Goal: Transaction & Acquisition: Obtain resource

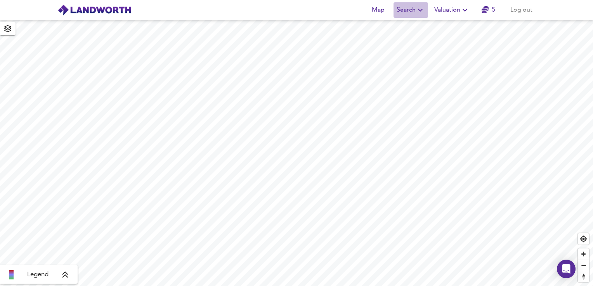
click at [412, 9] on span "Search" at bounding box center [411, 10] width 28 height 11
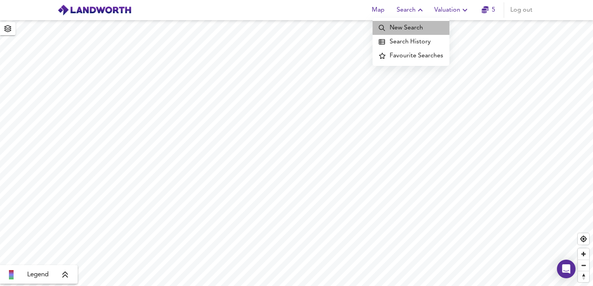
click at [412, 26] on li "New Search" at bounding box center [410, 28] width 77 height 14
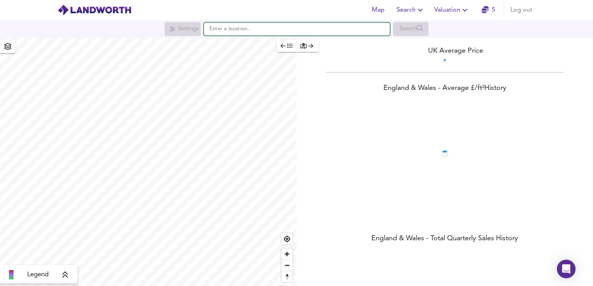
click at [228, 30] on input "text" at bounding box center [297, 29] width 186 height 13
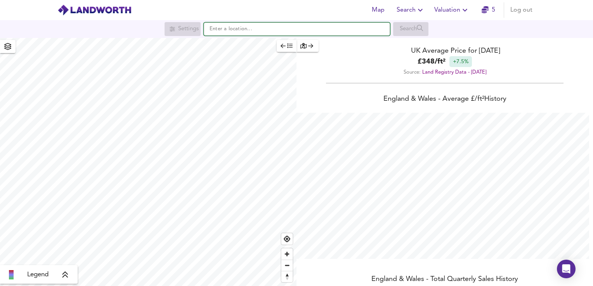
scroll to position [286, 593]
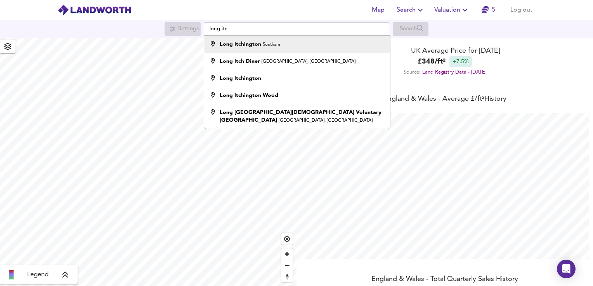
click at [238, 46] on strong "Long Itchington" at bounding box center [241, 44] width 42 height 5
type input "Long [GEOGRAPHIC_DATA], [GEOGRAPHIC_DATA]"
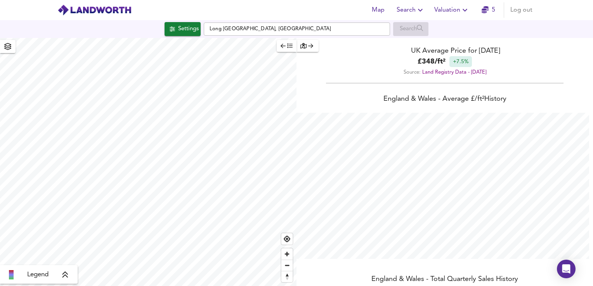
checkbox input "false"
checkbox input "true"
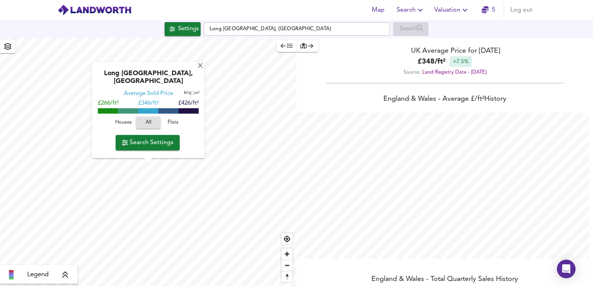
click at [151, 145] on span "Search Settings" at bounding box center [148, 142] width 52 height 11
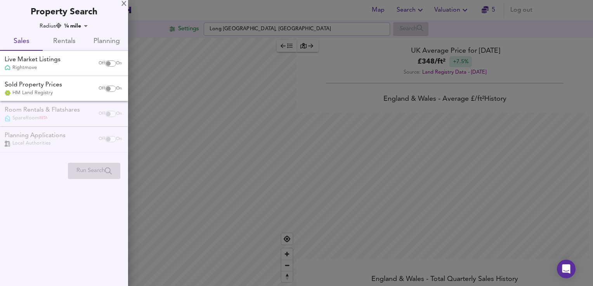
click at [109, 64] on input "checkbox" at bounding box center [108, 64] width 19 height 6
checkbox input "true"
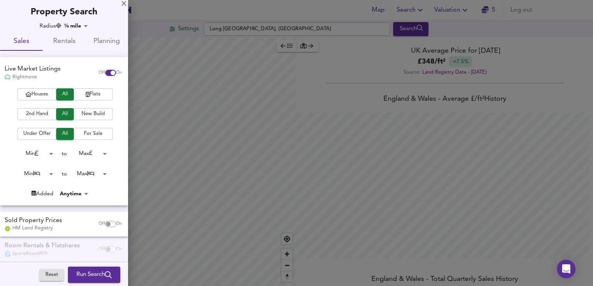
click at [105, 223] on input "checkbox" at bounding box center [108, 224] width 19 height 6
checkbox input "true"
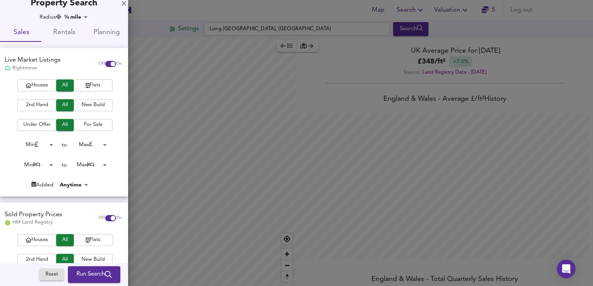
scroll to position [0, 0]
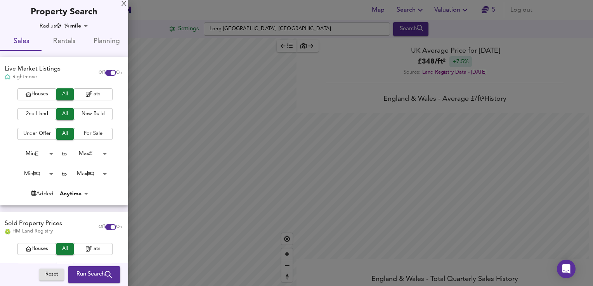
click at [87, 274] on span "Run Search" at bounding box center [93, 275] width 35 height 10
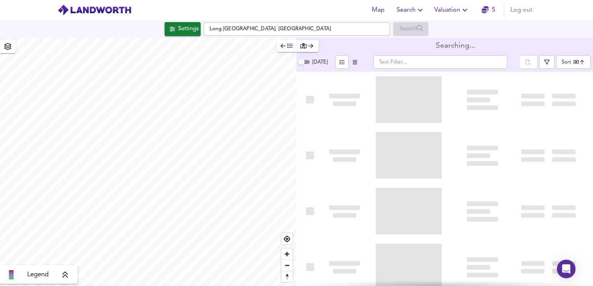
type input "bestdeal"
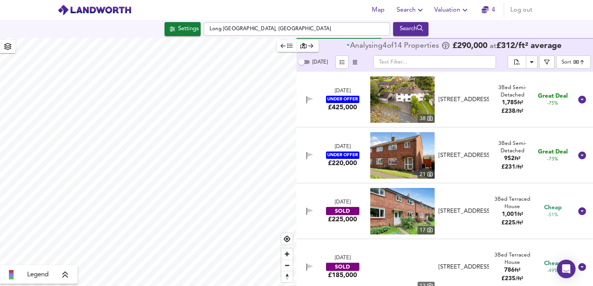
type input "694"
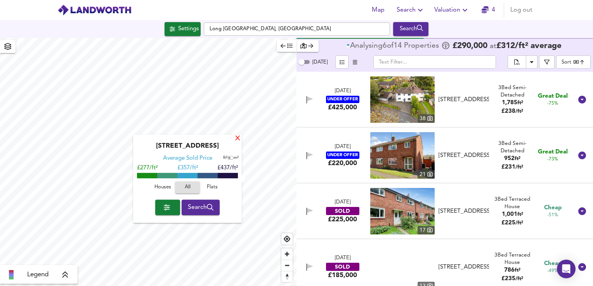
click at [236, 137] on div "X" at bounding box center [237, 138] width 7 height 7
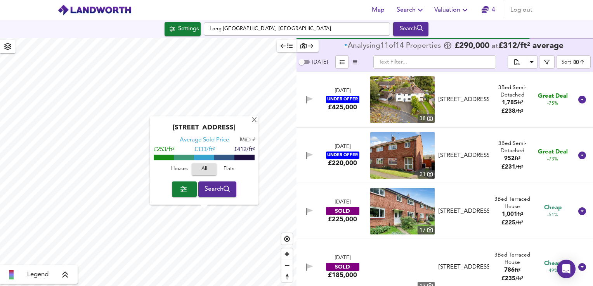
click at [214, 189] on span "Search" at bounding box center [217, 189] width 26 height 11
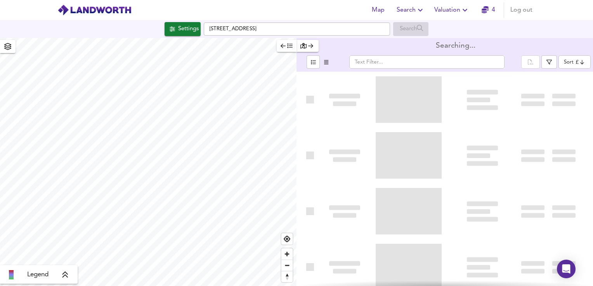
type input "bestdeal"
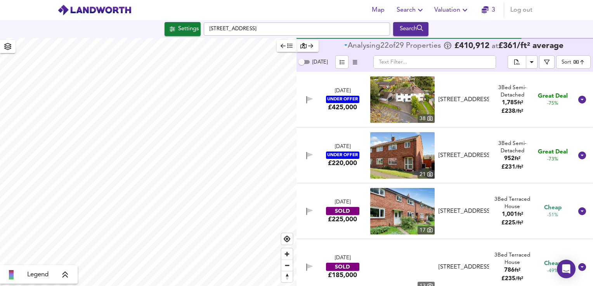
type input "1109"
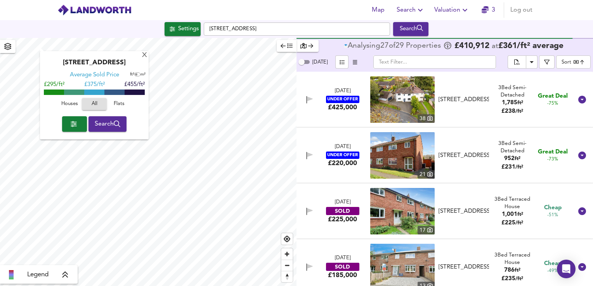
click at [102, 124] on span "Search" at bounding box center [108, 124] width 26 height 11
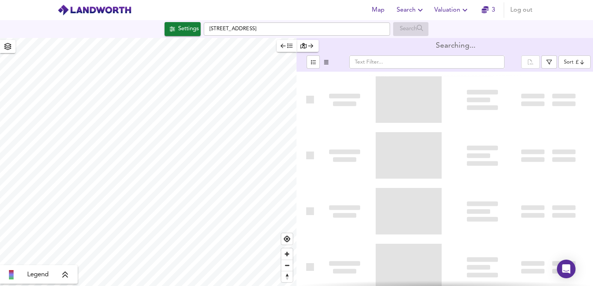
type input "bestdeal"
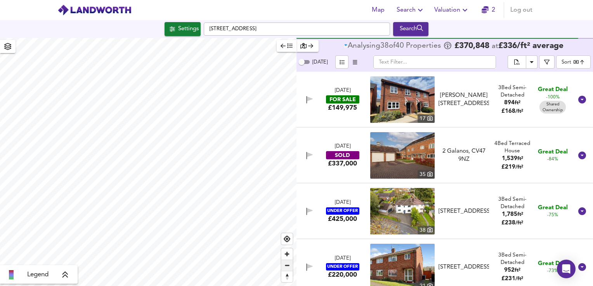
click at [288, 265] on span "Zoom out" at bounding box center [286, 265] width 11 height 11
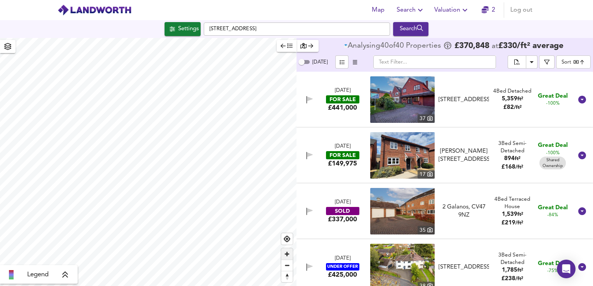
type input "1763"
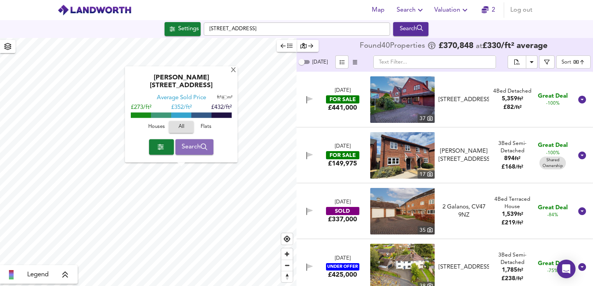
click at [188, 151] on span "Search" at bounding box center [195, 147] width 26 height 11
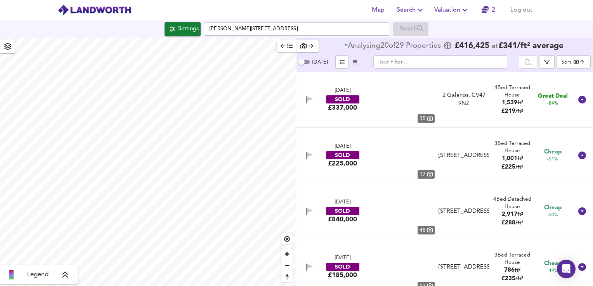
type input "bestdeal"
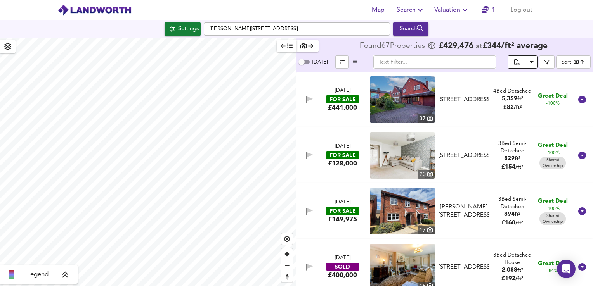
click at [519, 60] on icon "split button" at bounding box center [516, 62] width 5 height 7
